Goal: Find specific fact: Find specific fact

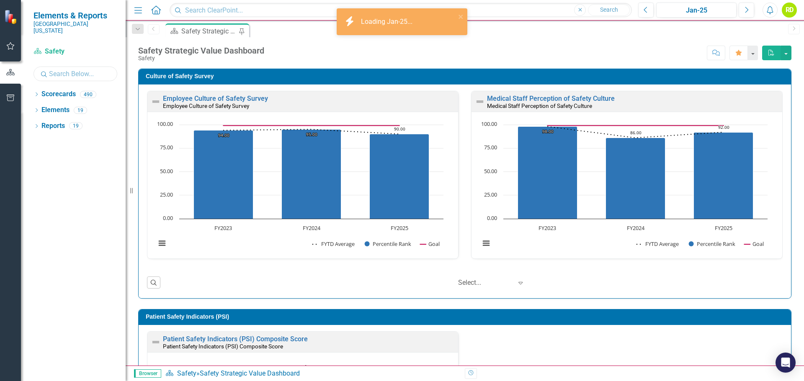
click at [74, 67] on input "text" at bounding box center [75, 74] width 84 height 15
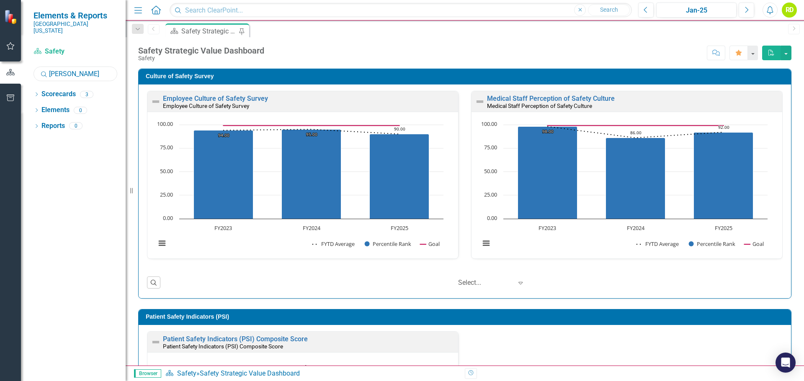
type input "[PERSON_NAME]"
click at [41, 70] on icon "Search" at bounding box center [44, 74] width 8 height 8
click at [88, 91] on div "3" at bounding box center [86, 94] width 13 height 7
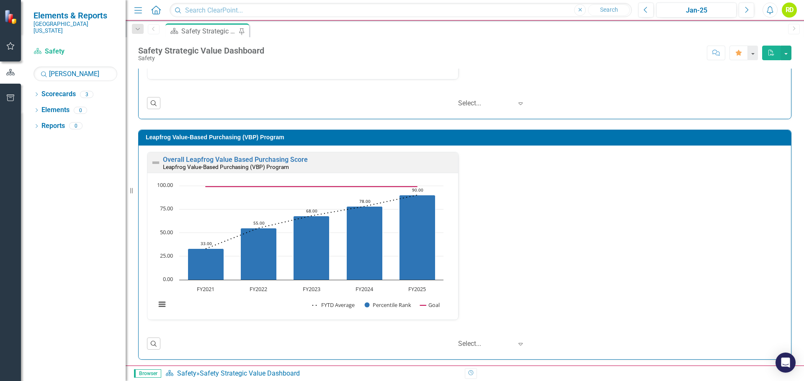
scroll to position [460, 0]
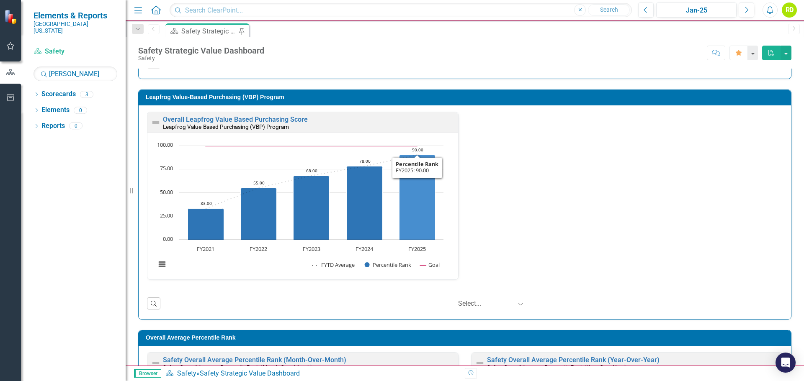
click at [418, 183] on icon "FY2025, 90. Percentile Rank." at bounding box center [417, 197] width 36 height 85
click at [417, 183] on icon "FY2025, 90. Percentile Rank." at bounding box center [417, 197] width 36 height 85
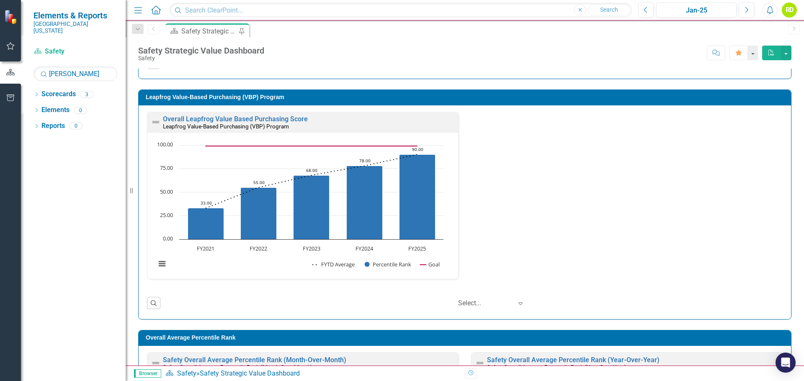
click at [633, 178] on div "Overall Leapfrog Value Based Purchasing Score Leapfrog Value-Based Purchasing (…" at bounding box center [465, 200] width 648 height 179
click at [221, 116] on link "Overall Leapfrog Value Based Purchasing Score" at bounding box center [235, 119] width 145 height 8
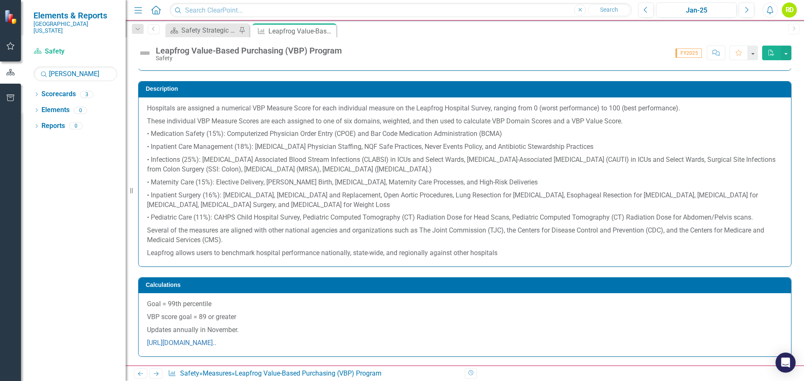
scroll to position [167, 0]
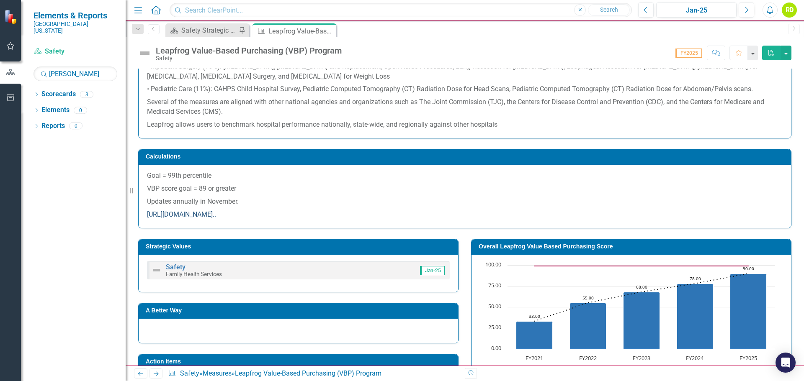
click at [204, 215] on link "[URL][DOMAIN_NAME].." at bounding box center [181, 215] width 69 height 8
